Goal: Information Seeking & Learning: Learn about a topic

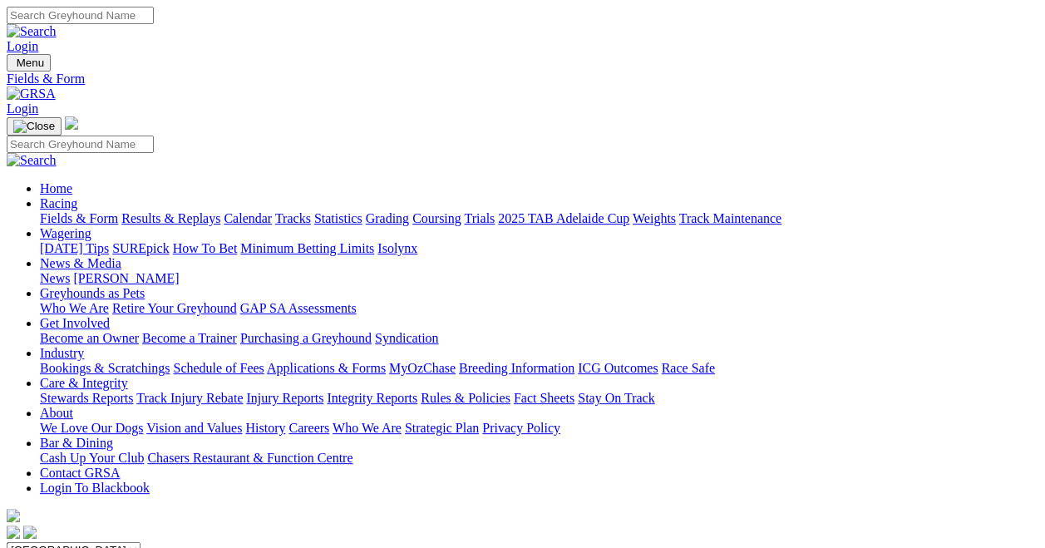
scroll to position [479, 0]
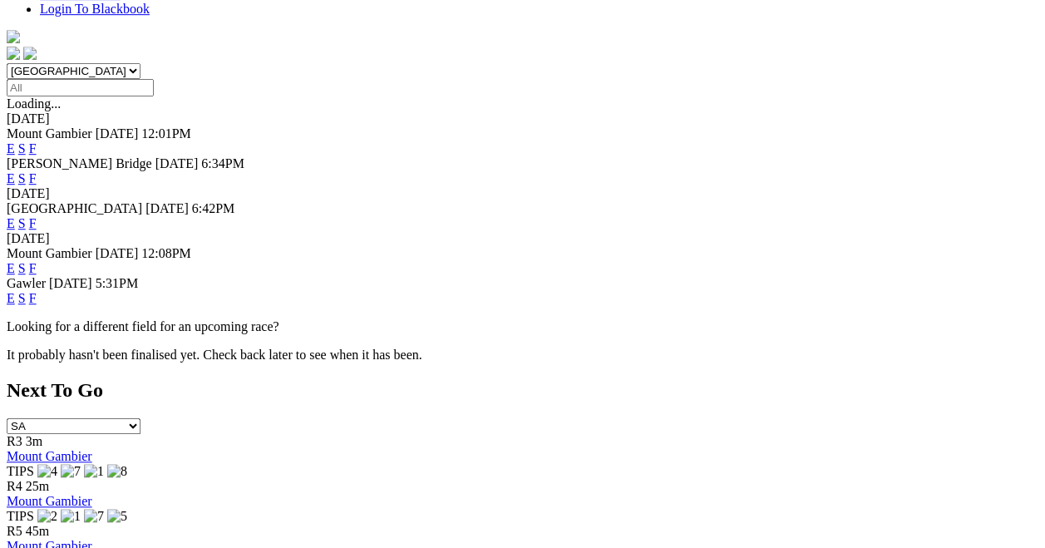
click at [26, 261] on link "S" at bounding box center [21, 268] width 7 height 14
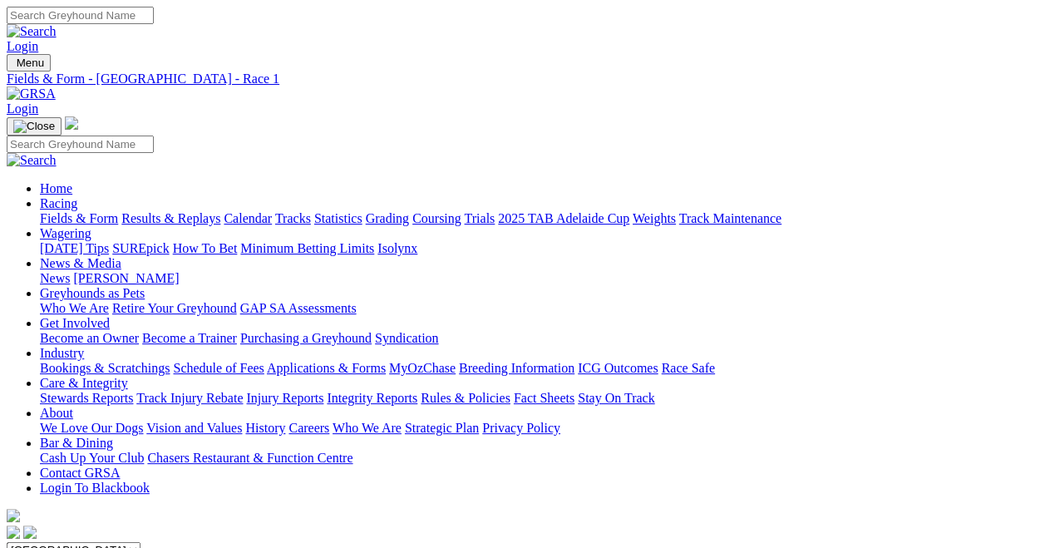
click at [154, 18] on input "Search" at bounding box center [80, 15] width 147 height 17
type input "shoot the breeze"
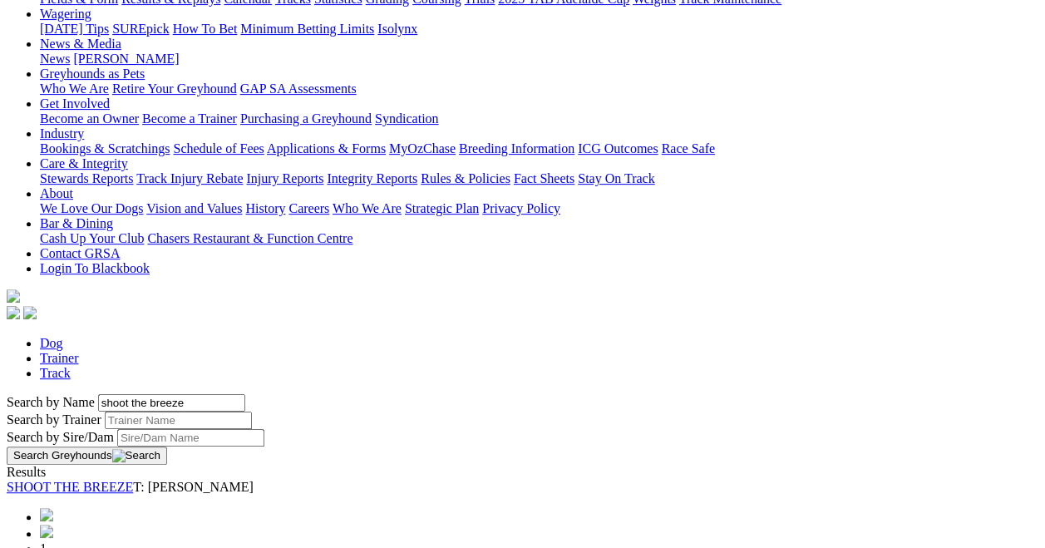
scroll to position [221, 0]
click at [133, 478] on link "SHOOT THE BREEZE" at bounding box center [70, 485] width 126 height 14
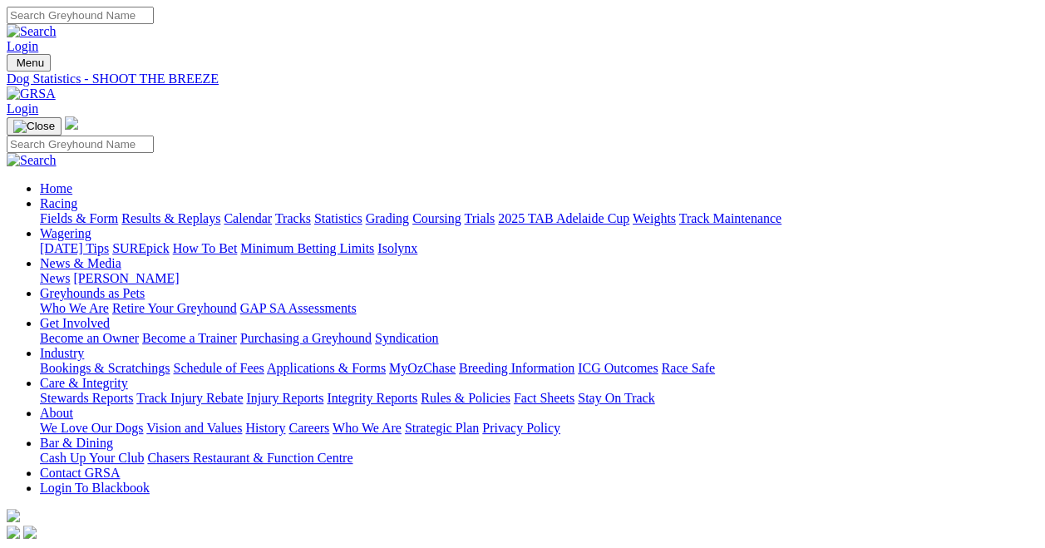
click at [81, 211] on link "Fields & Form" at bounding box center [79, 218] width 78 height 14
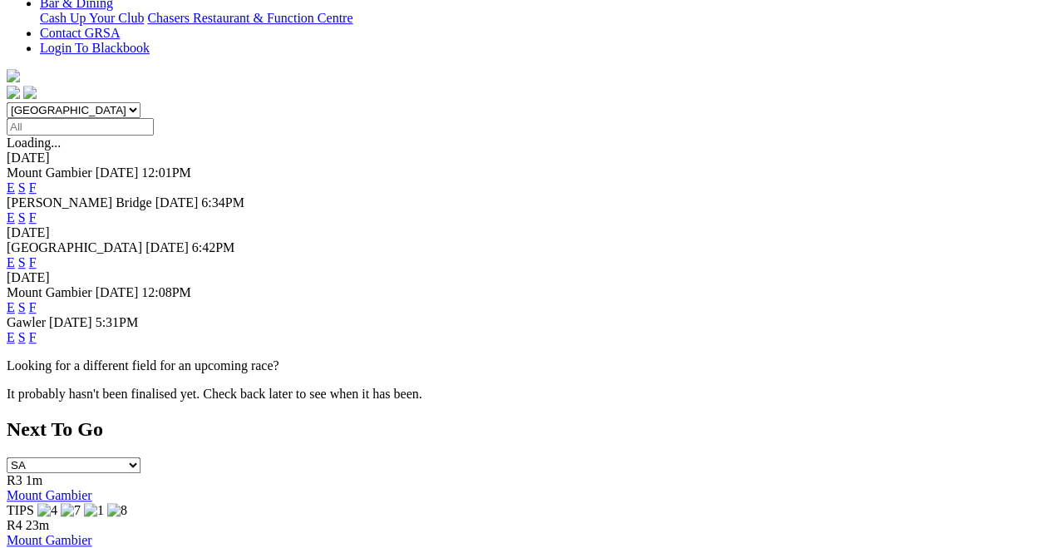
scroll to position [479, 33]
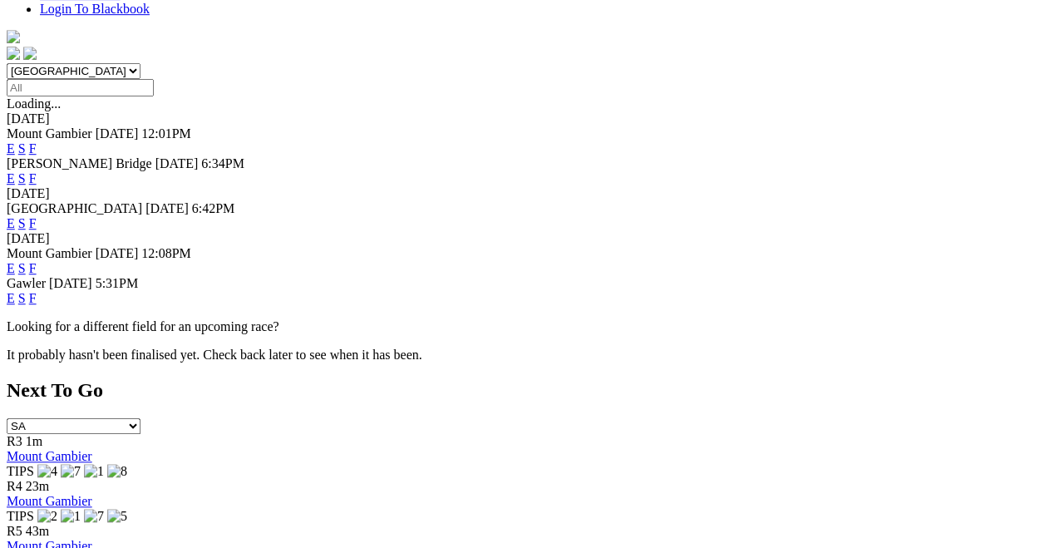
click at [15, 261] on link "E" at bounding box center [11, 268] width 8 height 14
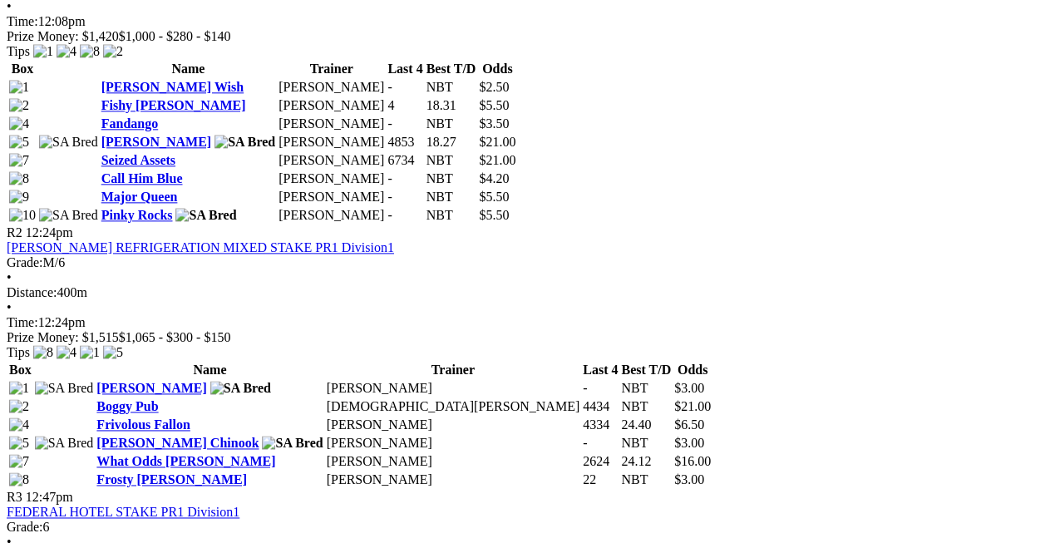
scroll to position [1436, 0]
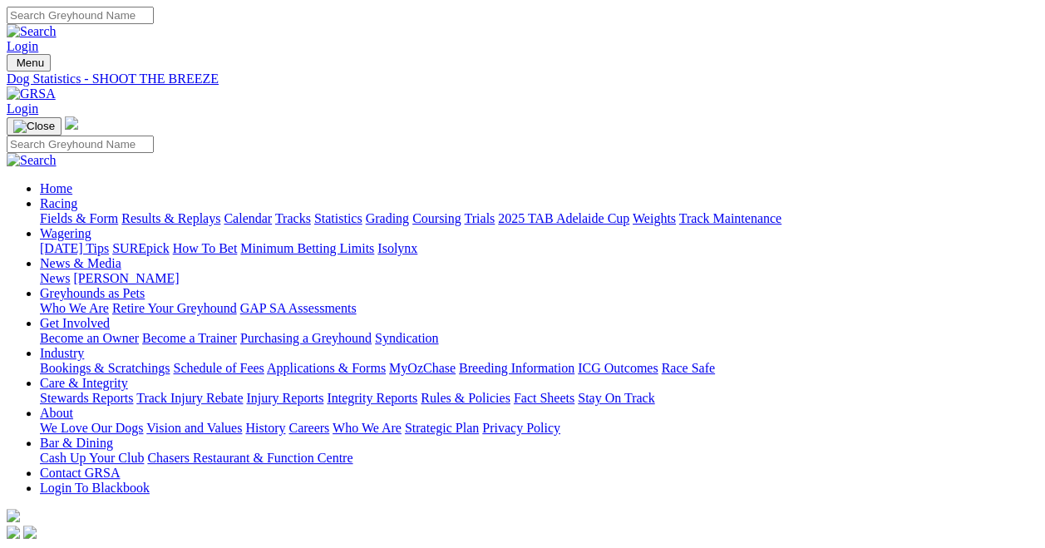
scroll to position [479, 0]
